Goal: Information Seeking & Learning: Compare options

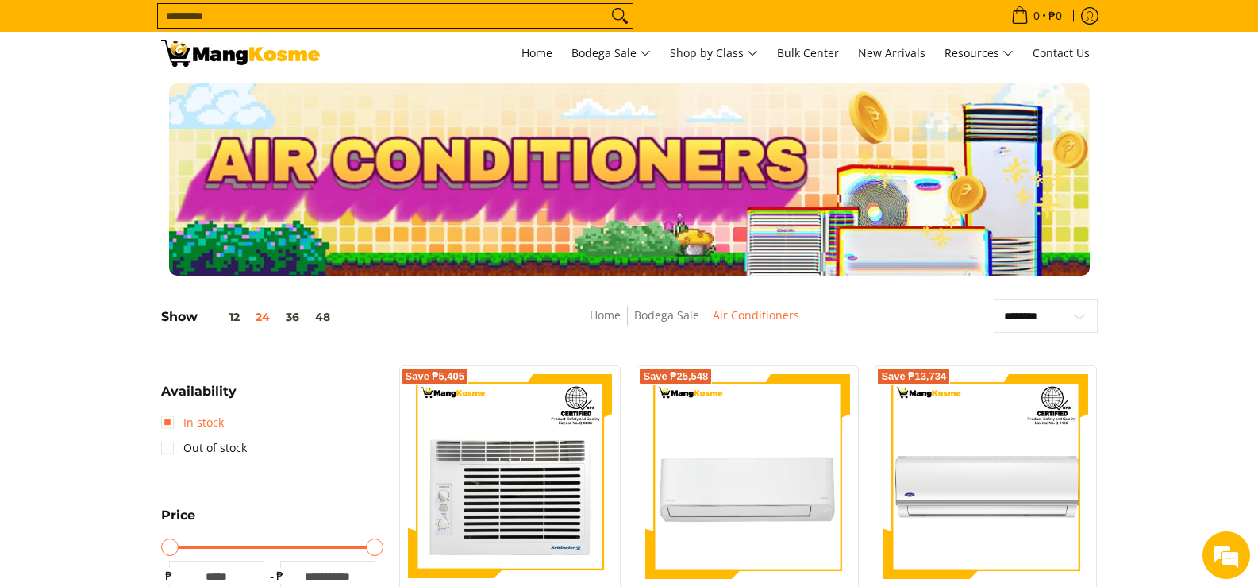
click at [221, 428] on link "In stock" at bounding box center [192, 422] width 63 height 25
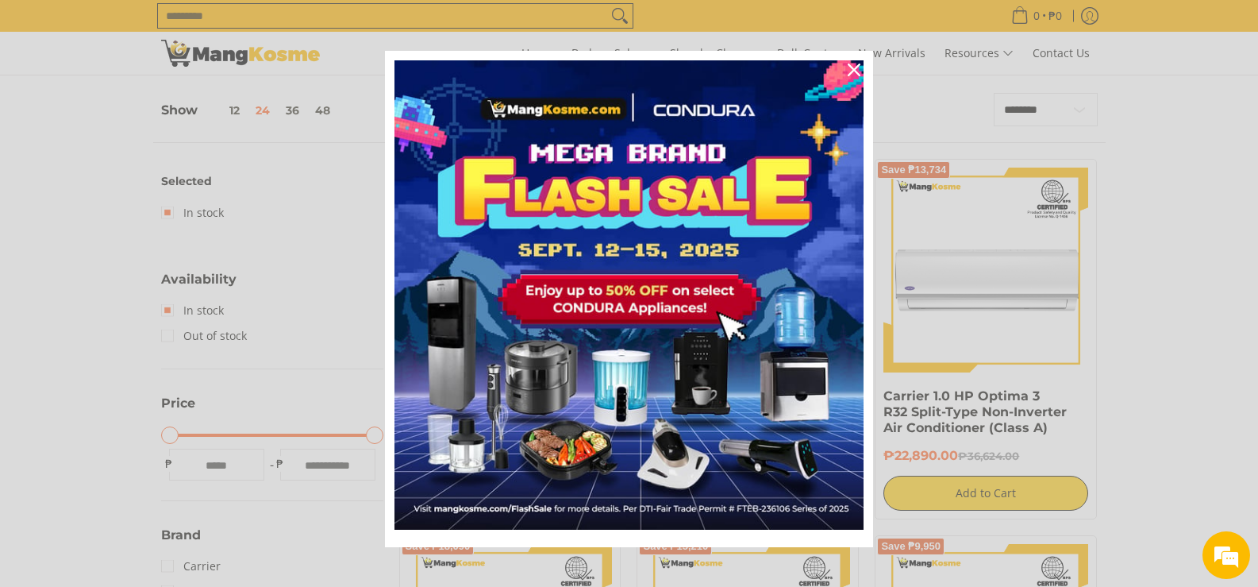
scroll to position [224, 0]
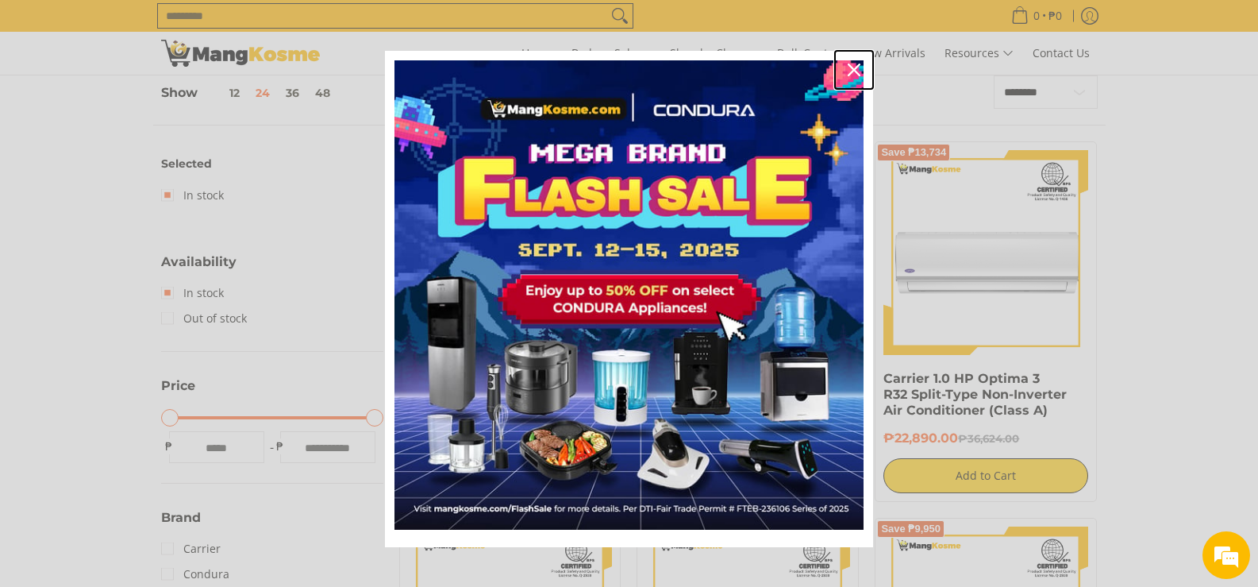
click at [848, 68] on icon "close icon" at bounding box center [854, 69] width 13 height 13
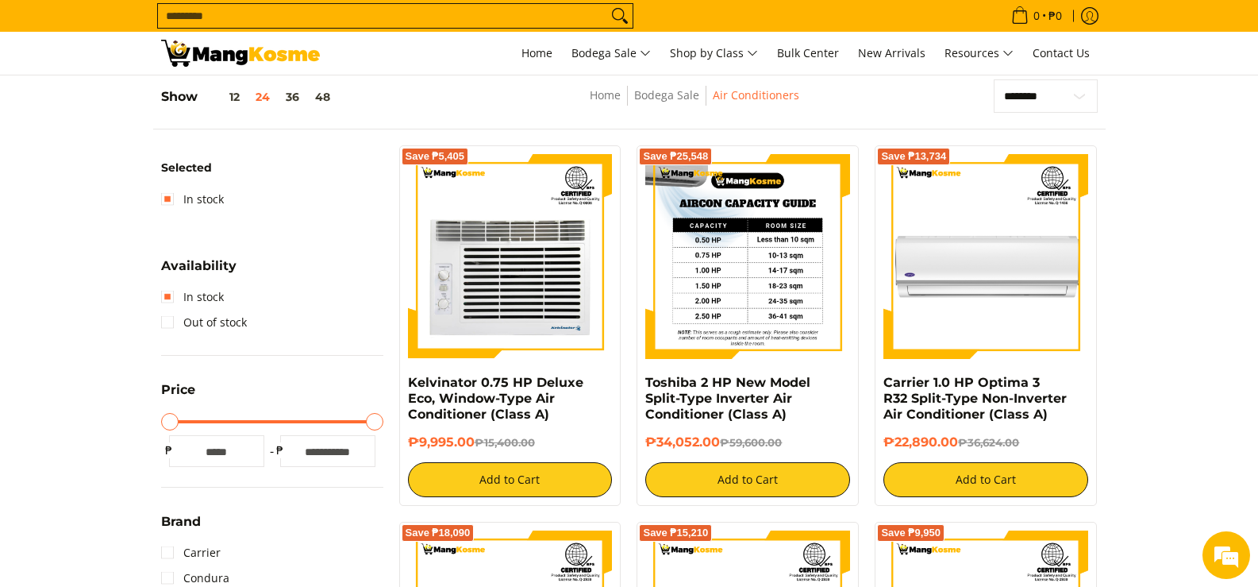
scroll to position [65, 0]
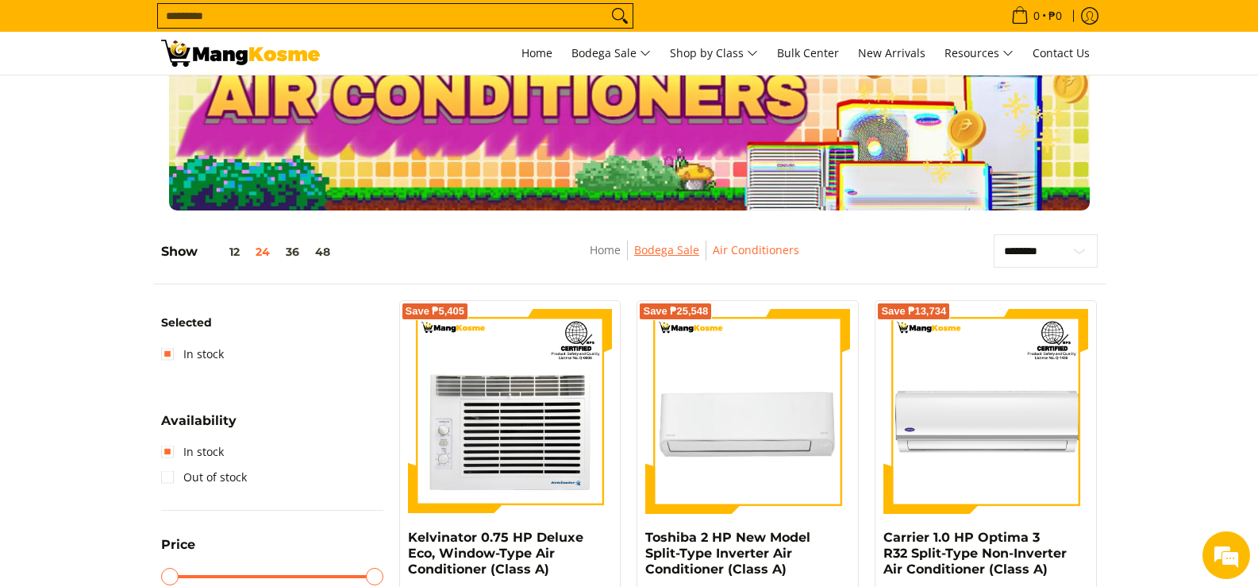
click at [676, 250] on link "Bodega Sale" at bounding box center [666, 249] width 65 height 15
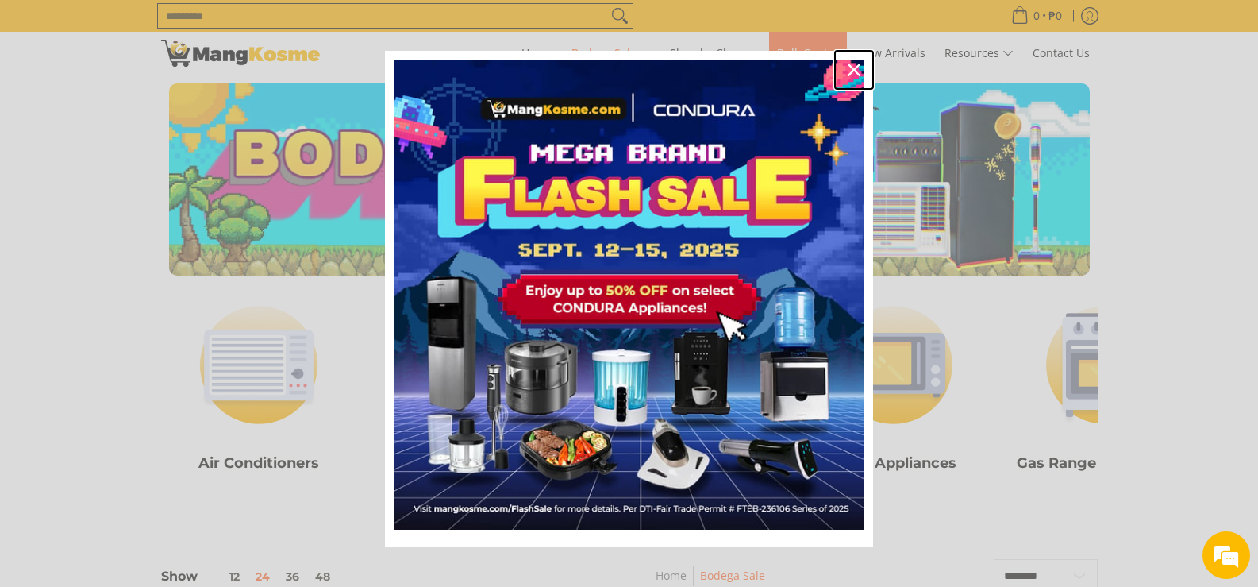
click at [848, 68] on icon "close icon" at bounding box center [854, 69] width 13 height 13
click at [846, 68] on link "Bulk Center" at bounding box center [808, 53] width 78 height 43
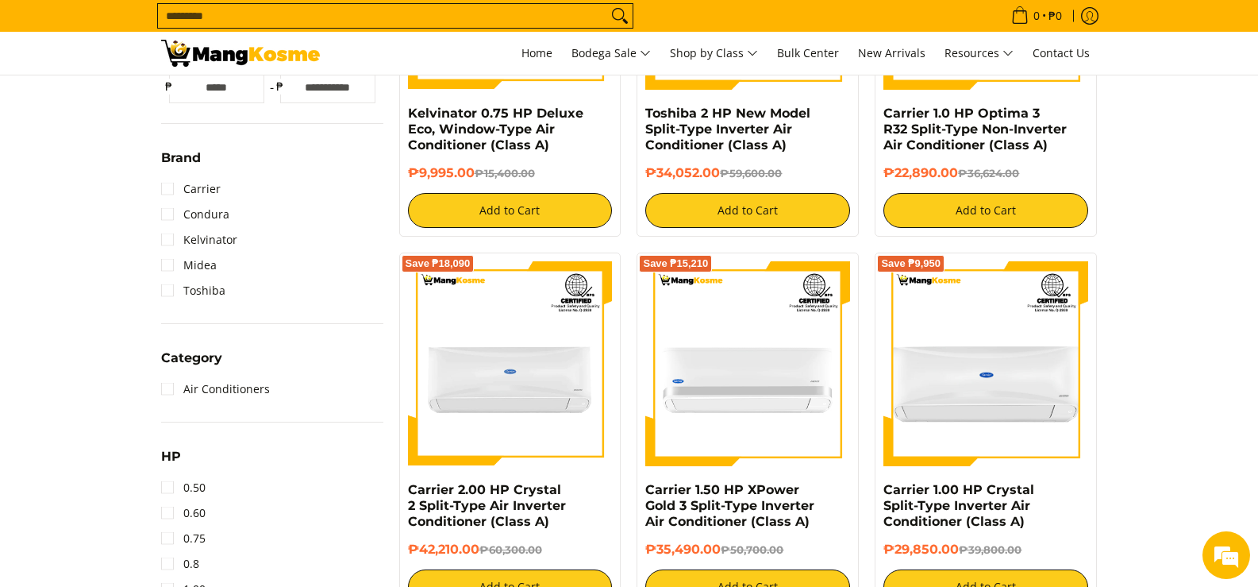
scroll to position [635, 0]
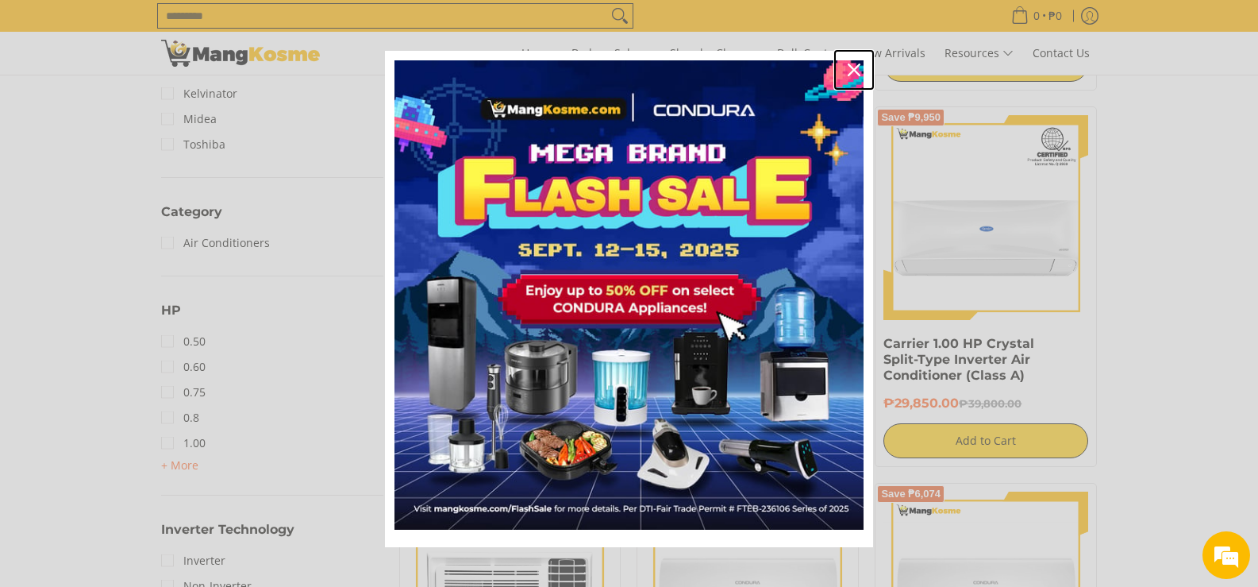
click at [855, 69] on div "Close" at bounding box center [853, 69] width 25 height 25
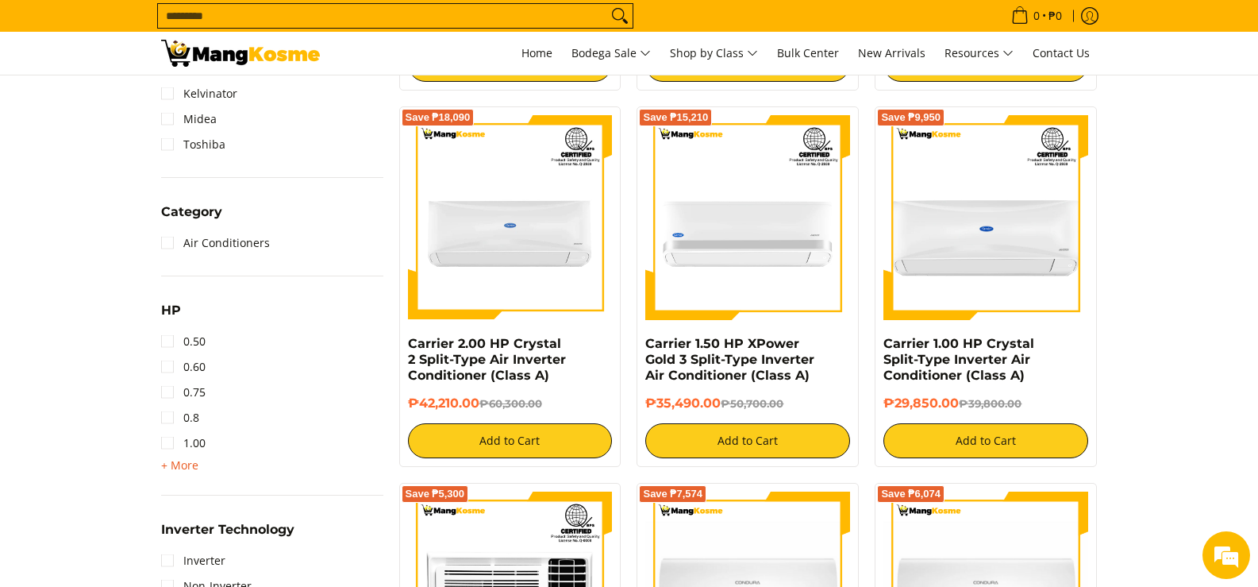
click at [183, 460] on span "+ More" at bounding box center [179, 465] width 37 height 13
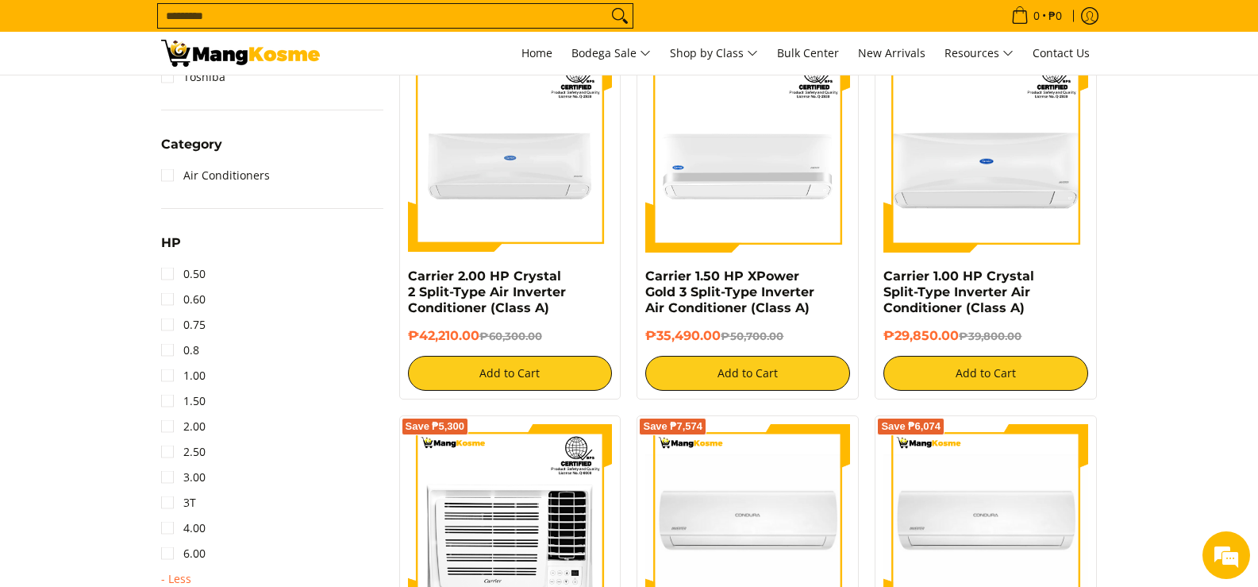
scroll to position [794, 0]
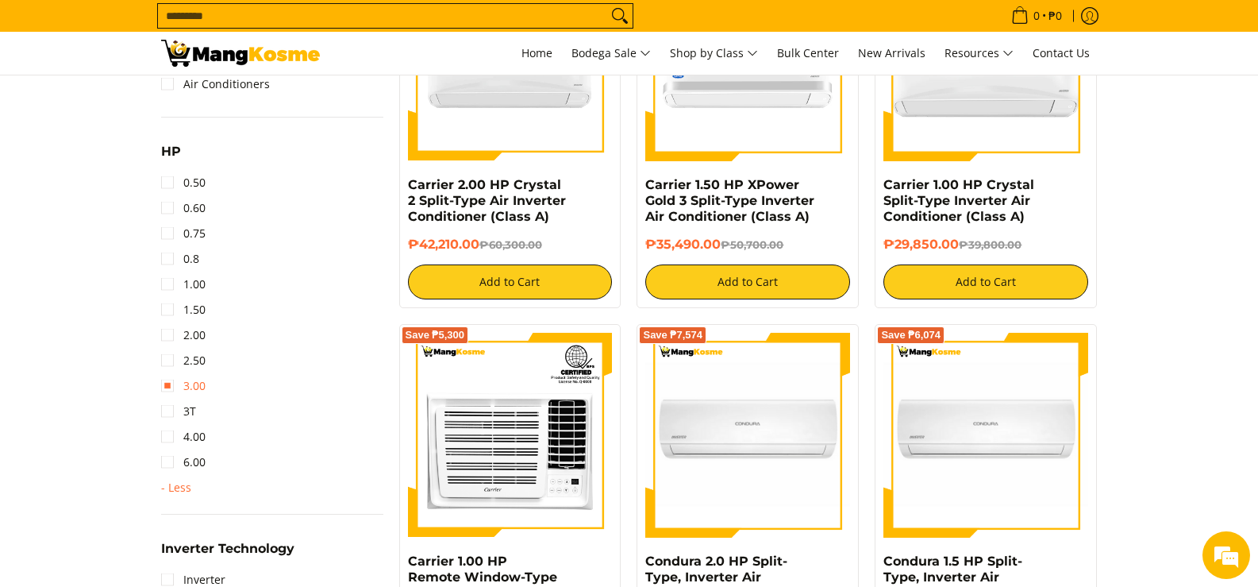
click at [167, 383] on link "3.00" at bounding box center [183, 385] width 44 height 25
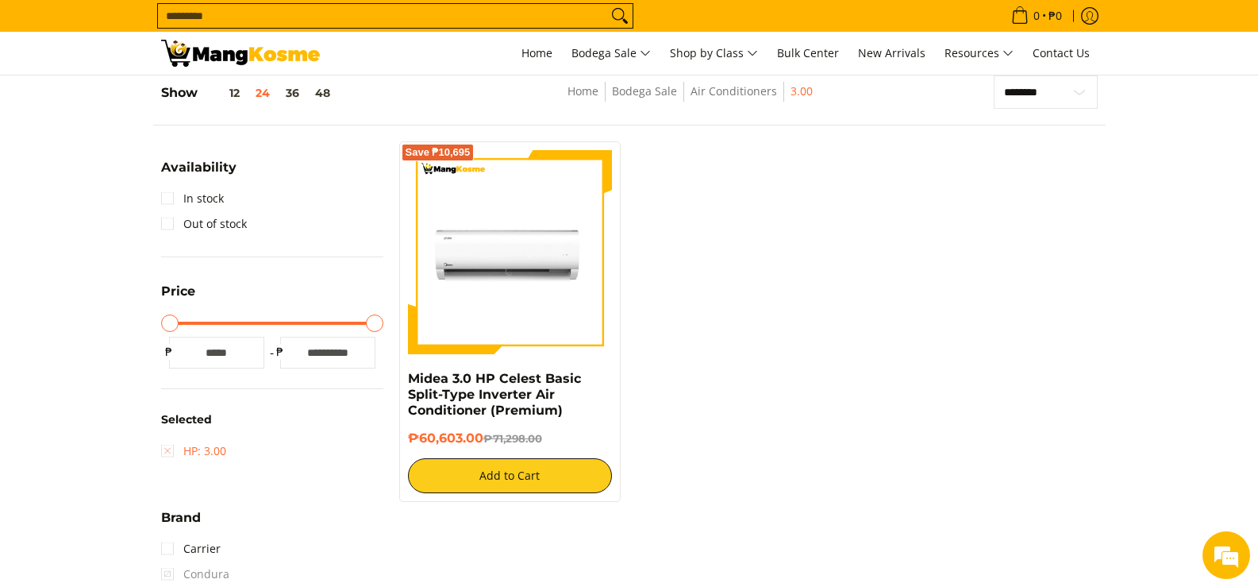
click at [170, 455] on link "HP: 3.00" at bounding box center [193, 450] width 65 height 25
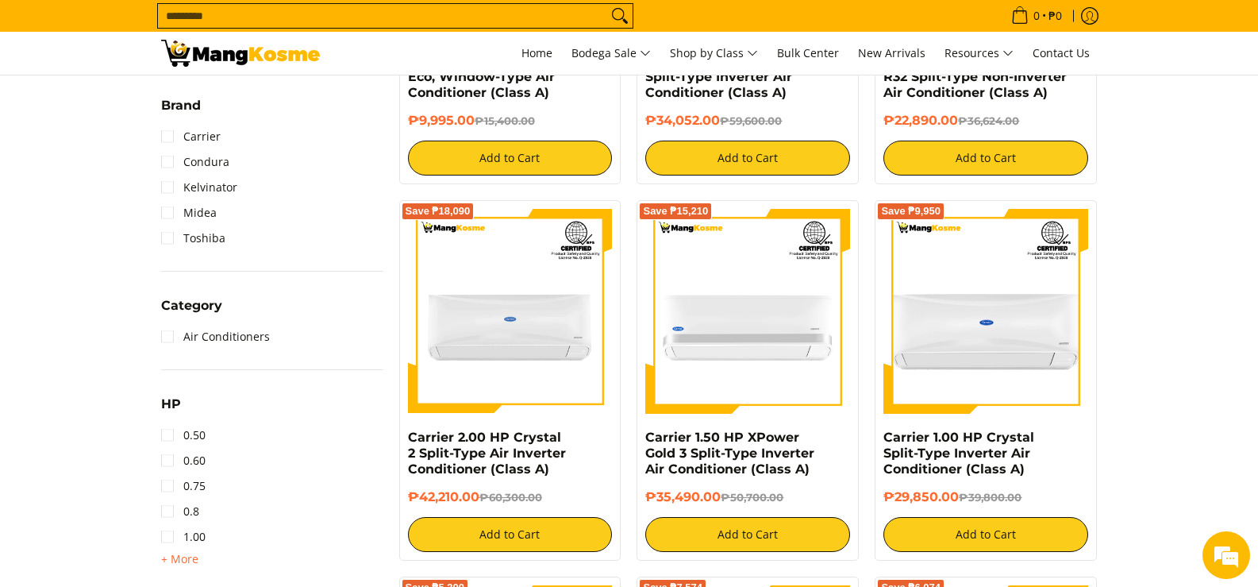
scroll to position [621, 0]
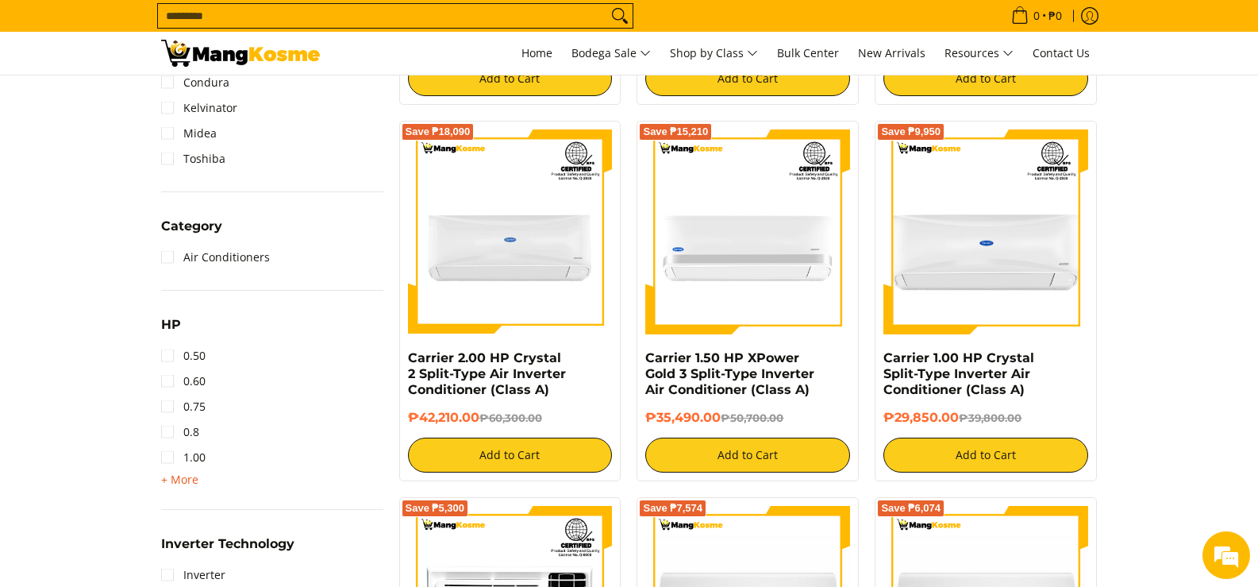
click at [184, 481] on span "+ More" at bounding box center [179, 479] width 37 height 13
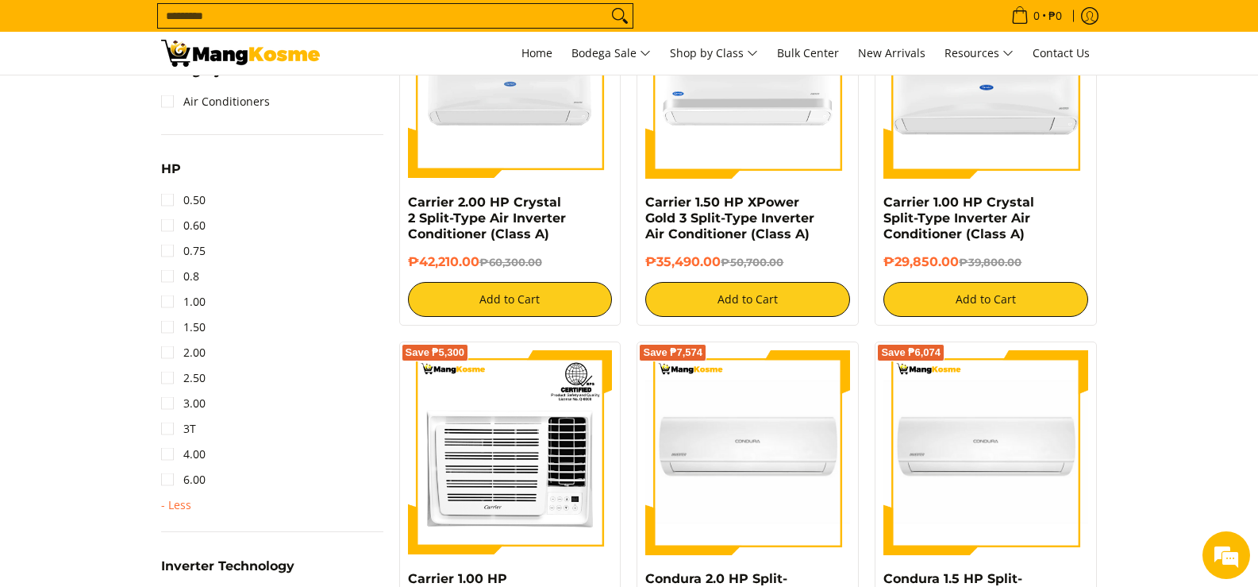
scroll to position [779, 0]
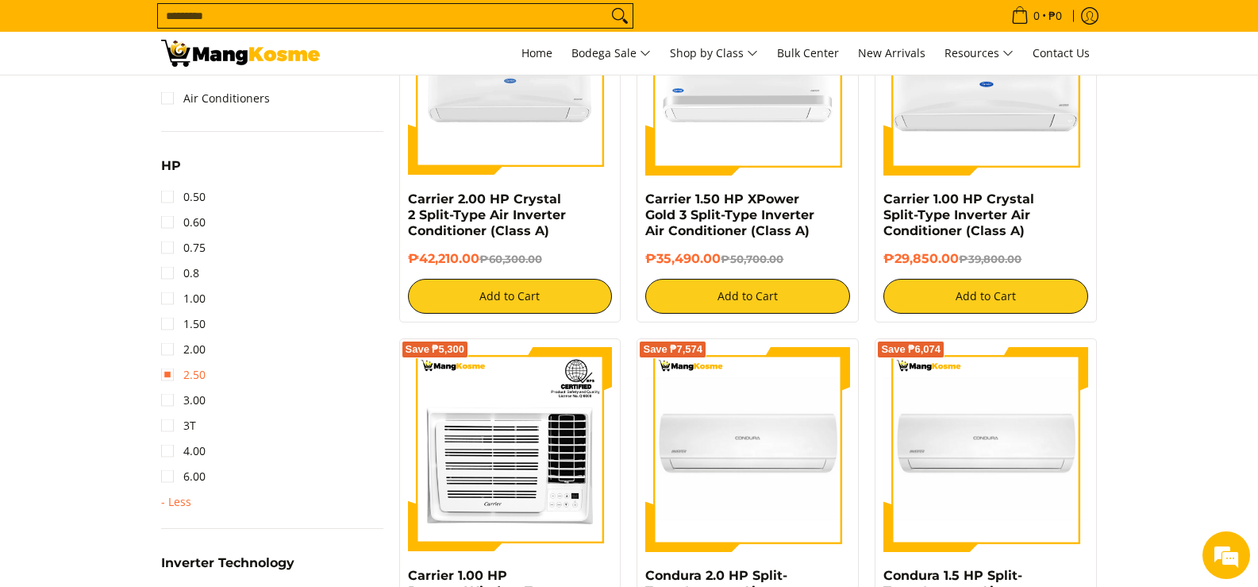
click at [169, 372] on link "2.50" at bounding box center [183, 374] width 44 height 25
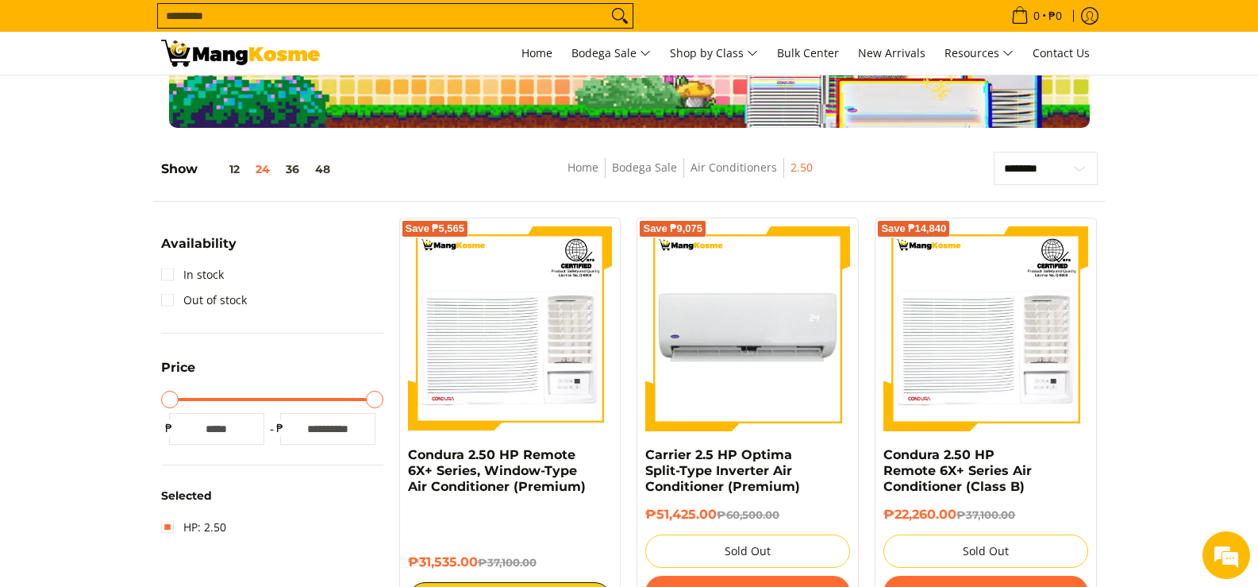
scroll to position [224, 0]
